Goal: Task Accomplishment & Management: Use online tool/utility

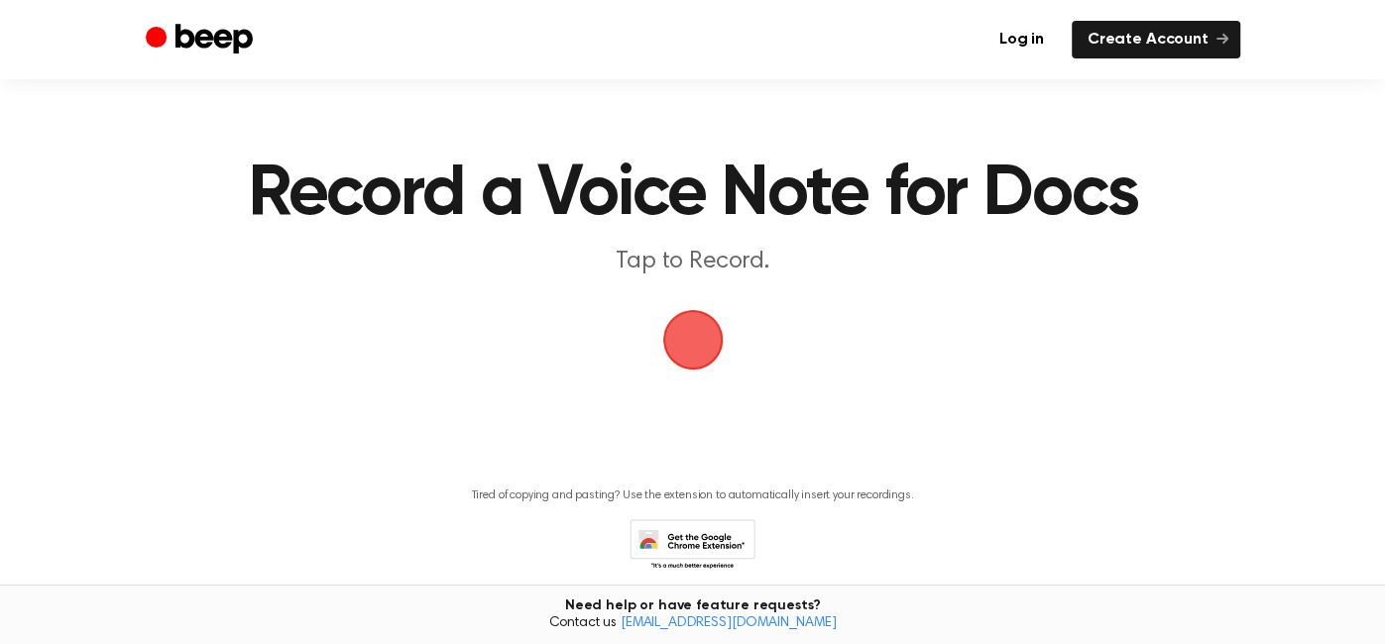
scroll to position [79, 0]
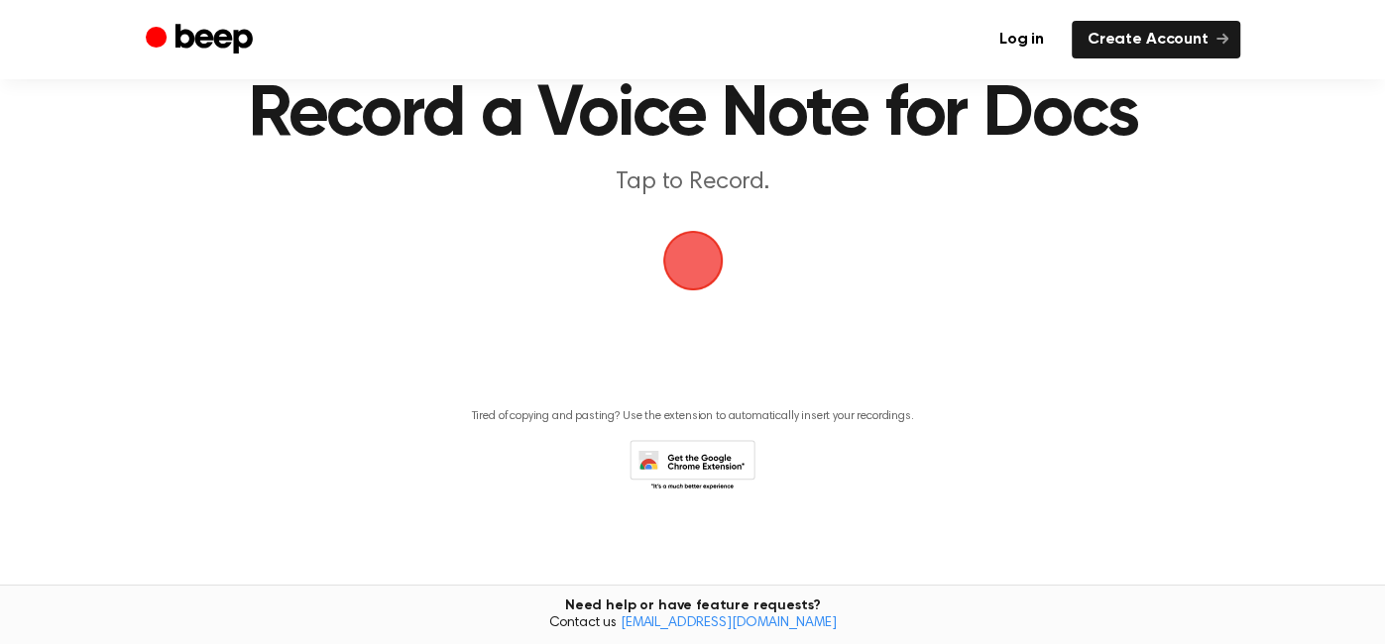
click at [695, 243] on span "button" at bounding box center [692, 260] width 87 height 87
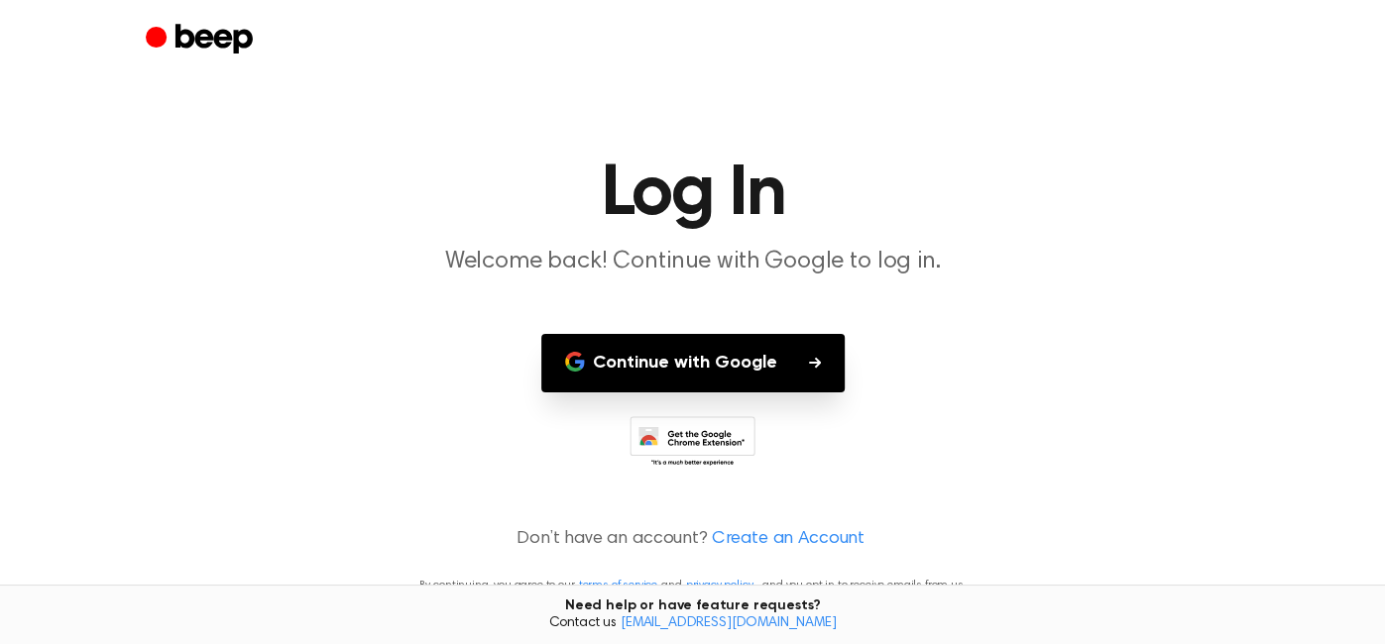
click at [709, 353] on button "Continue with Google" at bounding box center [692, 363] width 303 height 58
click at [1067, 338] on main "Log In Welcome back! Continue with Google to log in. Continue with Google Don’t…" at bounding box center [692, 322] width 1385 height 644
click at [717, 439] on icon at bounding box center [692, 443] width 126 height 55
